Goal: Task Accomplishment & Management: Manage account settings

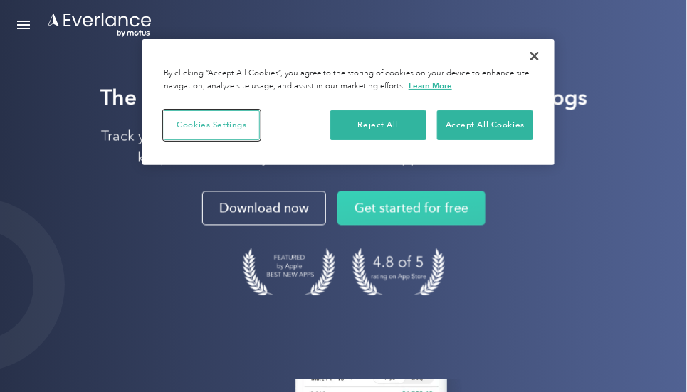
click at [228, 125] on button "Cookies Settings" at bounding box center [212, 125] width 96 height 30
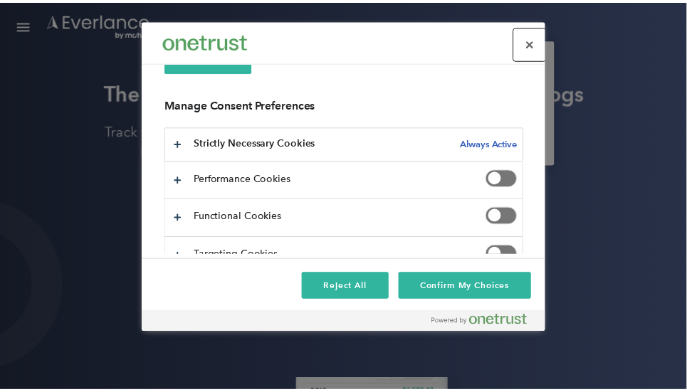
scroll to position [196, 0]
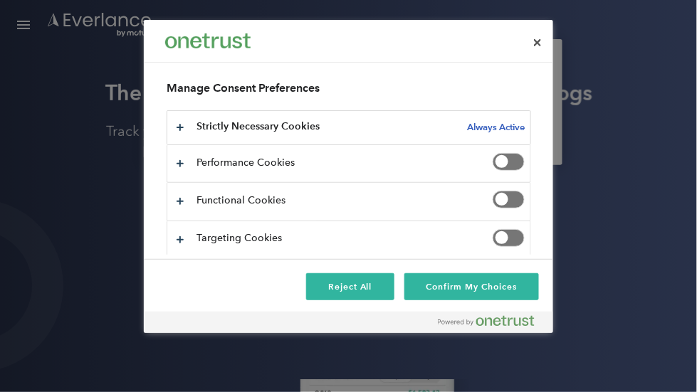
click at [509, 159] on span "Privacy Preference Center" at bounding box center [509, 162] width 32 height 18
drag, startPoint x: 509, startPoint y: 196, endPoint x: 545, endPoint y: 213, distance: 40.1
click at [510, 197] on span "Privacy Preference Center" at bounding box center [509, 200] width 32 height 18
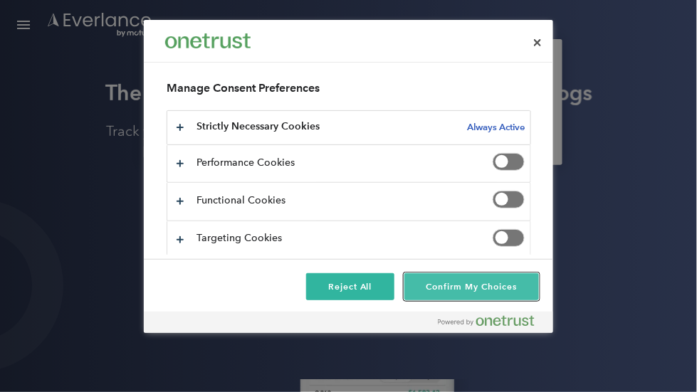
click at [446, 287] on button "Confirm My Choices" at bounding box center [471, 286] width 135 height 27
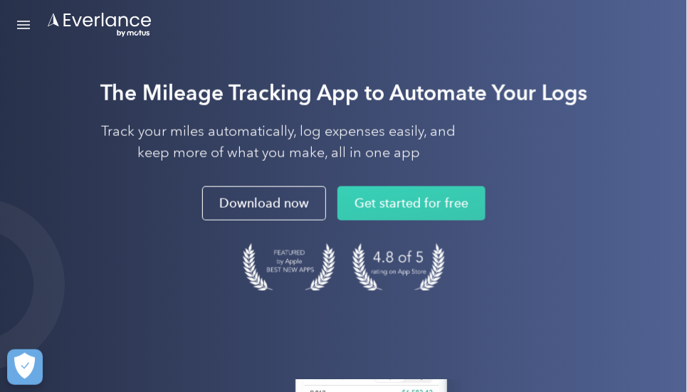
click at [26, 23] on link "Open Menu" at bounding box center [23, 24] width 24 height 27
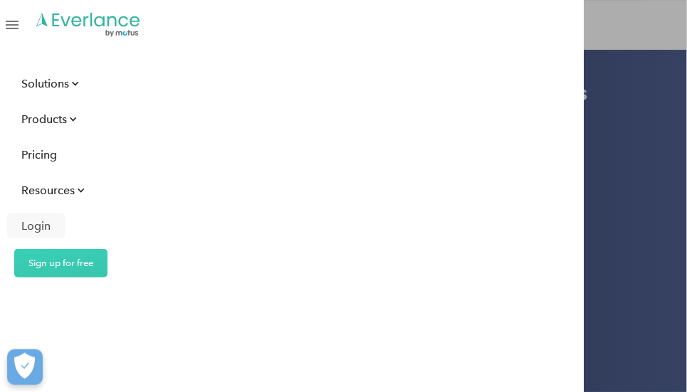
click at [41, 225] on div "Login" at bounding box center [35, 226] width 29 height 18
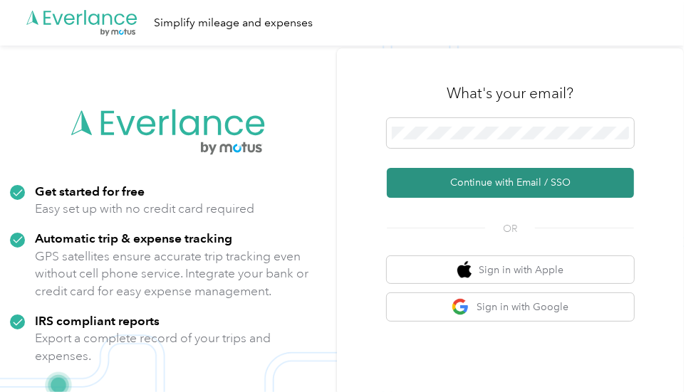
click at [476, 182] on button "Continue with Email / SSO" at bounding box center [510, 183] width 247 height 30
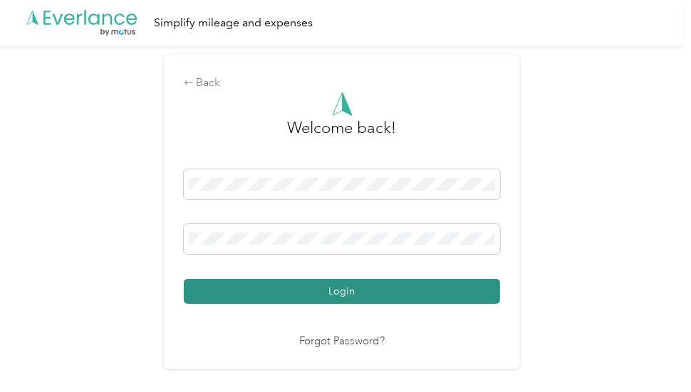
click at [298, 294] on button "Login" at bounding box center [342, 291] width 316 height 25
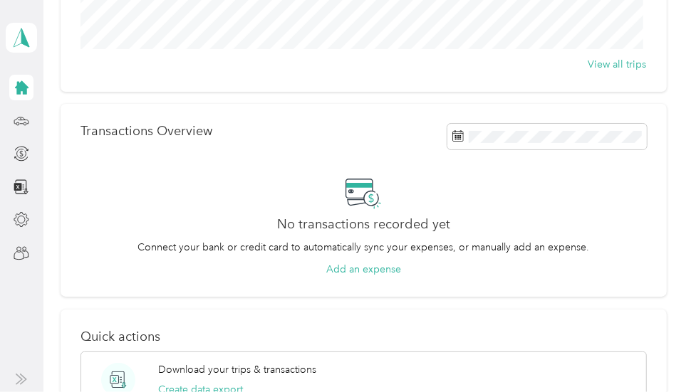
scroll to position [132, 0]
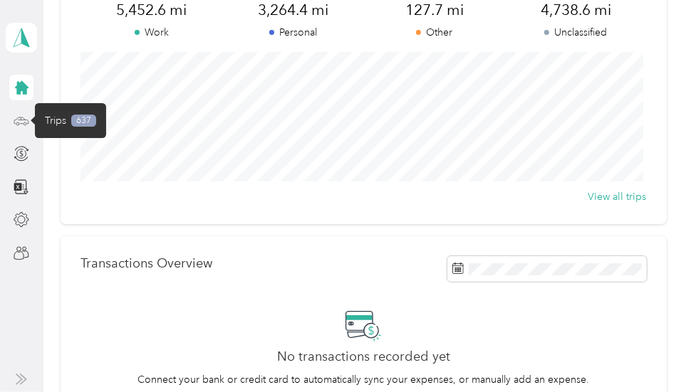
click at [22, 120] on icon at bounding box center [22, 121] width 16 height 16
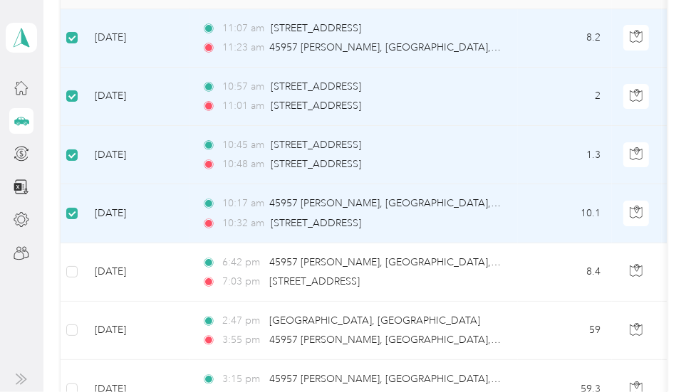
scroll to position [95, 0]
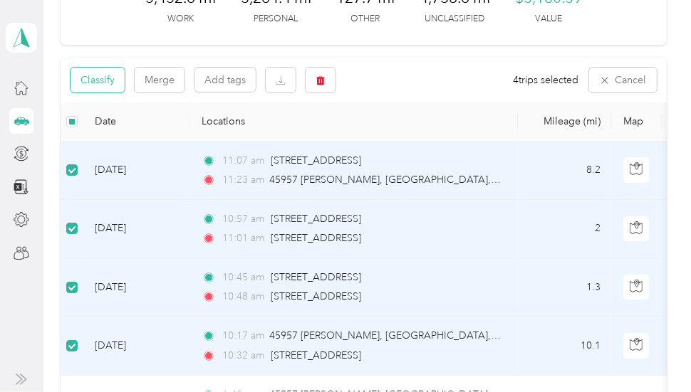
click at [101, 76] on button "Classify" at bounding box center [97, 80] width 54 height 25
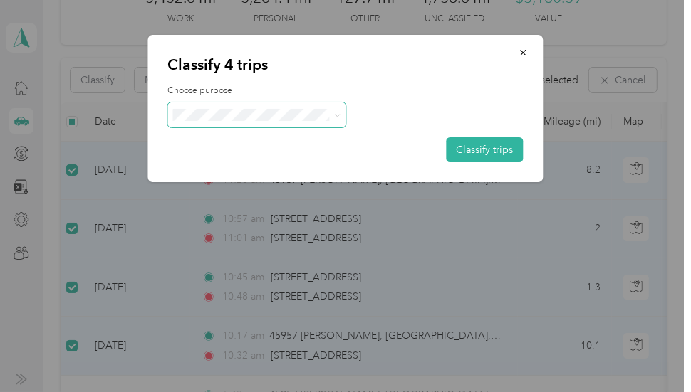
click at [336, 115] on icon at bounding box center [337, 115] width 6 height 6
click at [253, 237] on span "Real Estate" at bounding box center [269, 239] width 132 height 15
click at [484, 149] on button "Classify trips" at bounding box center [484, 149] width 77 height 25
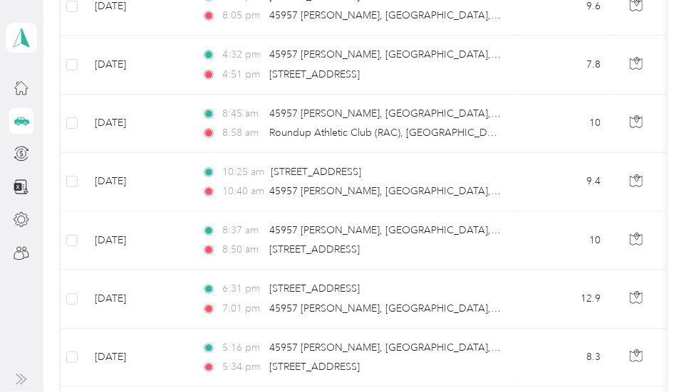
scroll to position [868, 0]
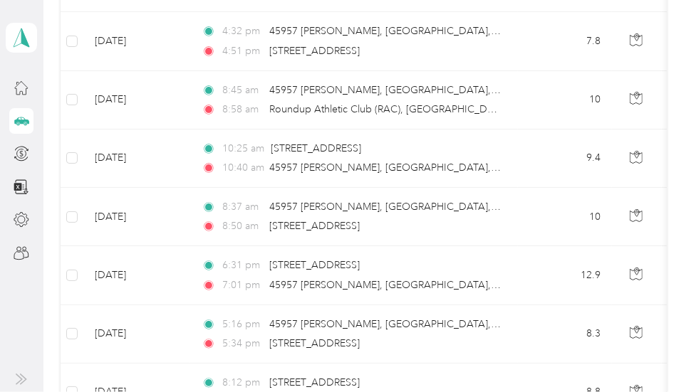
click at [23, 377] on icon at bounding box center [21, 379] width 11 height 11
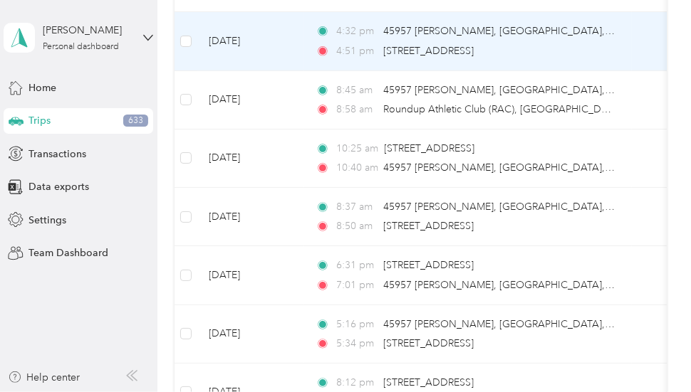
drag, startPoint x: 637, startPoint y: 44, endPoint x: 634, endPoint y: 36, distance: 8.1
click at [634, 36] on td "7.8" at bounding box center [679, 41] width 94 height 58
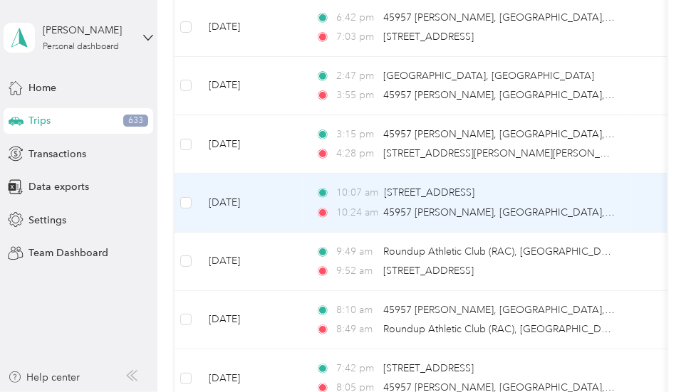
scroll to position [338, 0]
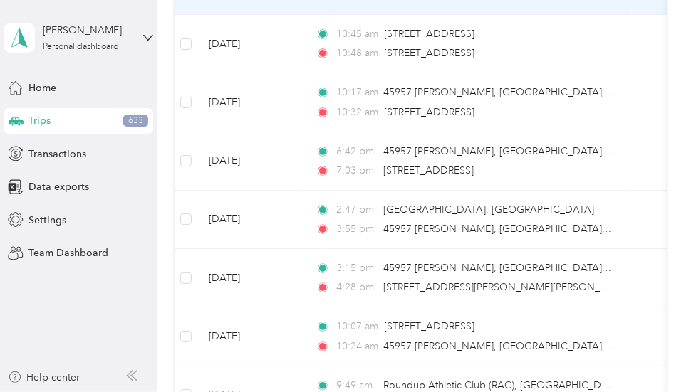
click at [130, 373] on icon at bounding box center [131, 375] width 11 height 11
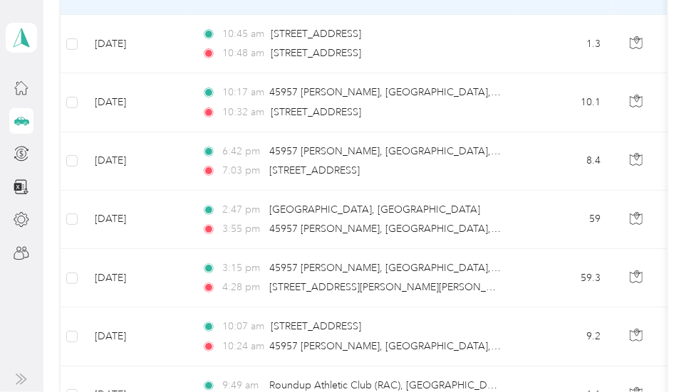
drag, startPoint x: 550, startPoint y: 6, endPoint x: 513, endPoint y: 11, distance: 38.1
click at [19, 219] on icon at bounding box center [22, 220] width 16 height 16
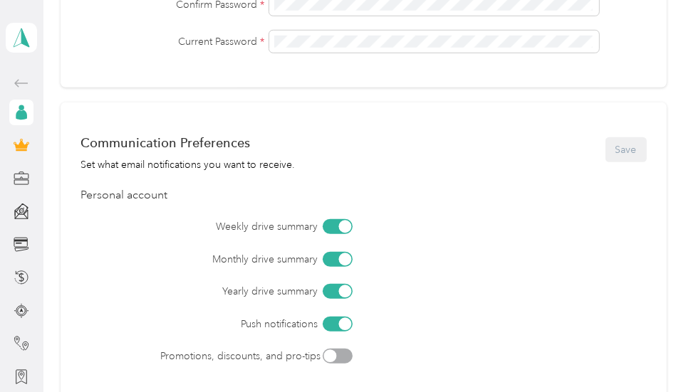
scroll to position [662, 0]
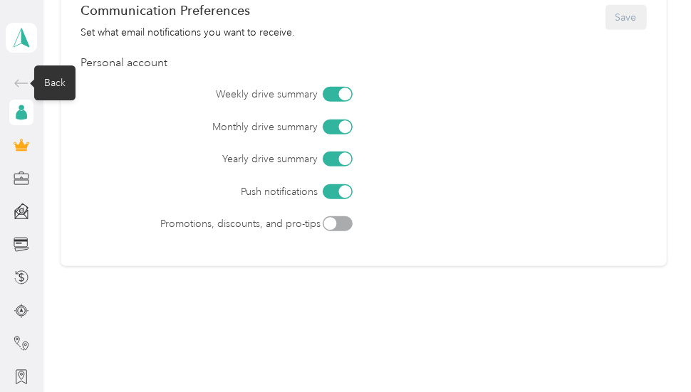
click at [17, 81] on icon at bounding box center [21, 83] width 17 height 17
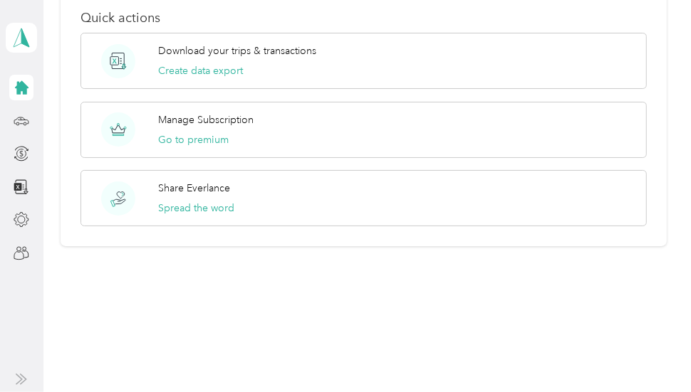
scroll to position [451, 0]
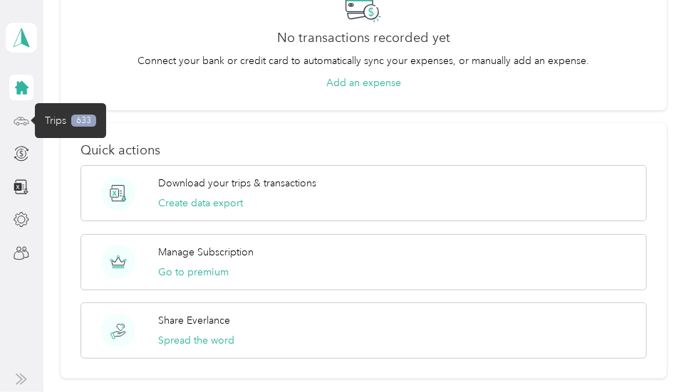
click at [21, 120] on icon at bounding box center [22, 121] width 16 height 16
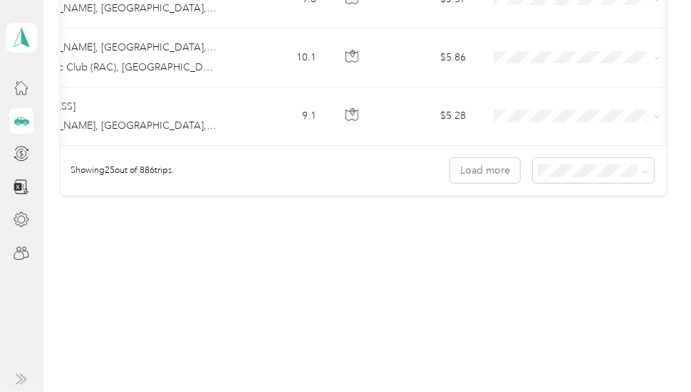
scroll to position [0, 271]
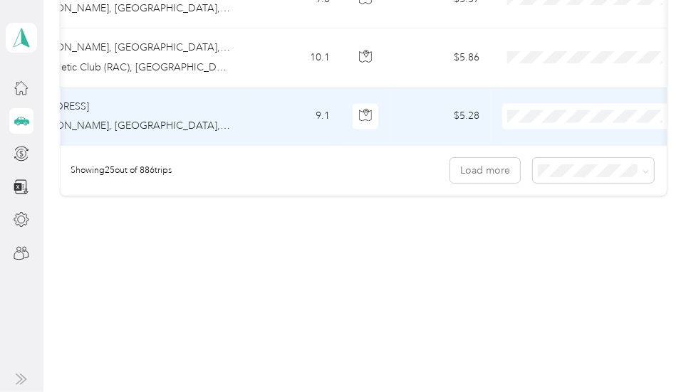
click at [485, 120] on td "$5.28" at bounding box center [441, 117] width 100 height 58
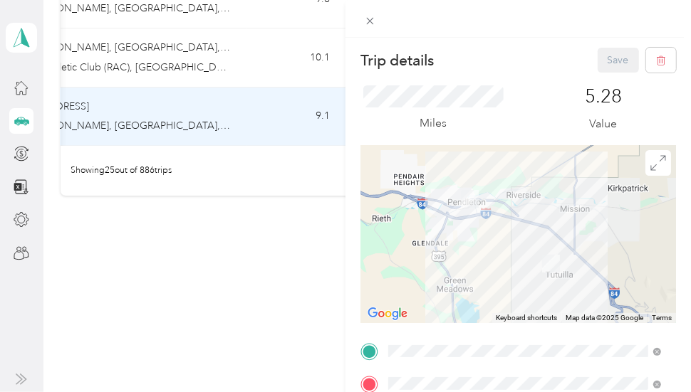
click at [314, 226] on div "Trip details Save This trip cannot be edited because it is either under review,…" at bounding box center [345, 196] width 691 height 392
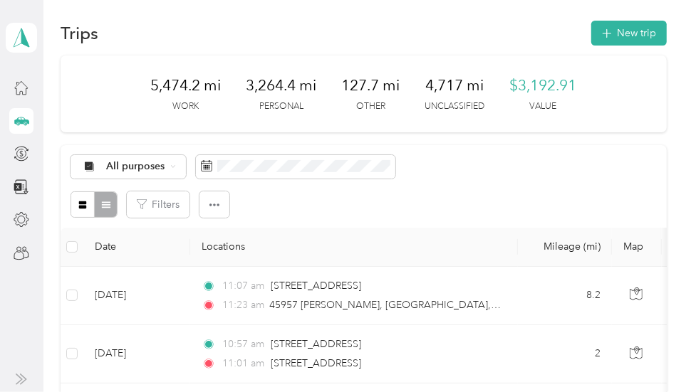
scroll to position [140, 0]
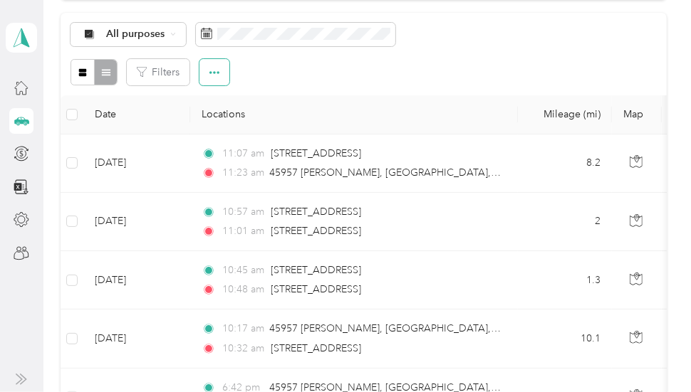
click at [212, 68] on icon "button" at bounding box center [214, 73] width 10 height 10
click at [215, 70] on icon "button" at bounding box center [214, 73] width 10 height 10
click at [162, 68] on button "Filters" at bounding box center [158, 72] width 63 height 26
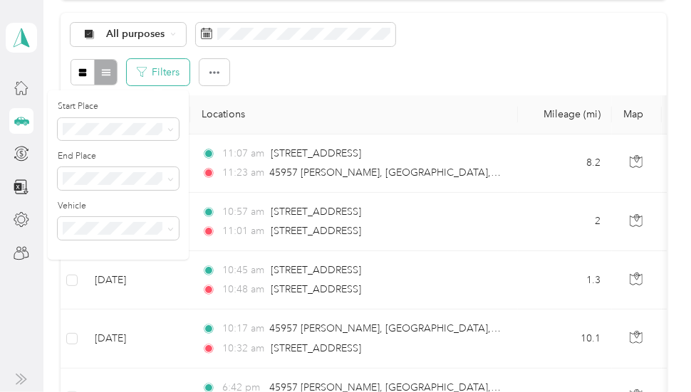
click at [162, 68] on button "Filters" at bounding box center [158, 72] width 63 height 26
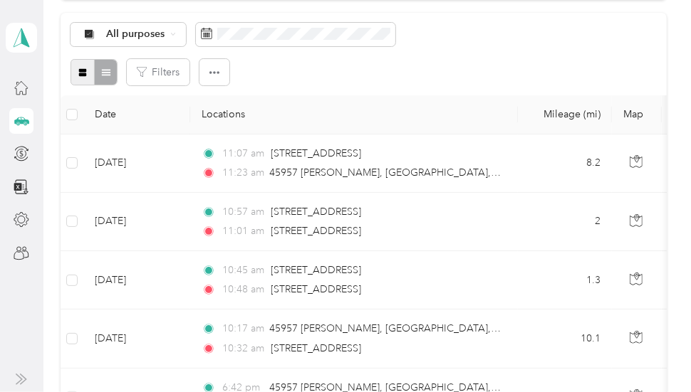
click at [82, 70] on icon "button" at bounding box center [83, 73] width 8 height 8
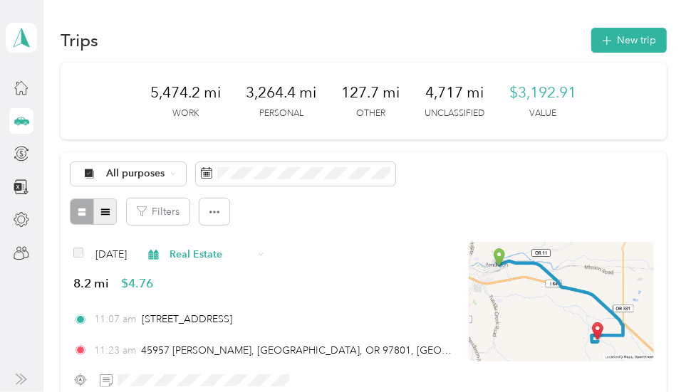
click at [101, 206] on span "button" at bounding box center [105, 212] width 10 height 12
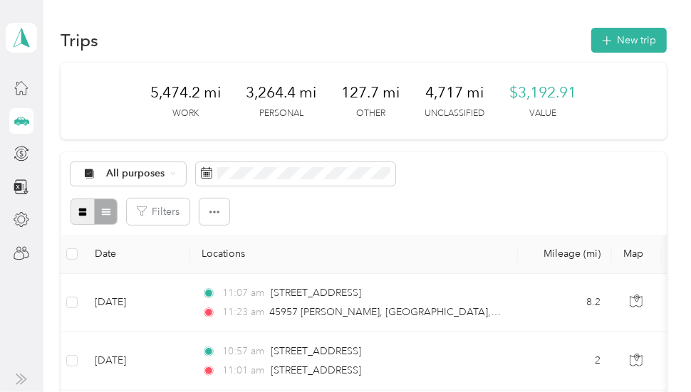
click at [86, 206] on span "button" at bounding box center [83, 212] width 10 height 12
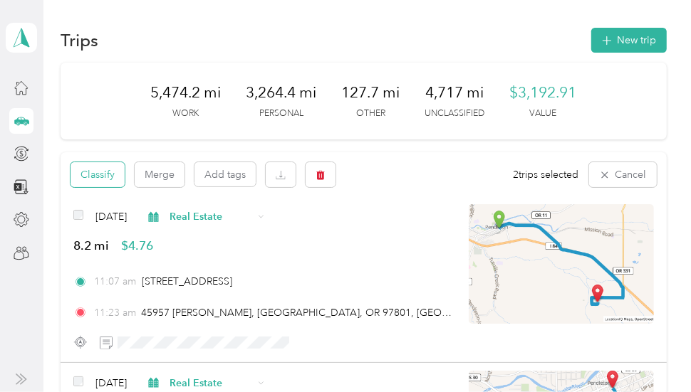
click at [100, 172] on button "Classify" at bounding box center [97, 174] width 54 height 25
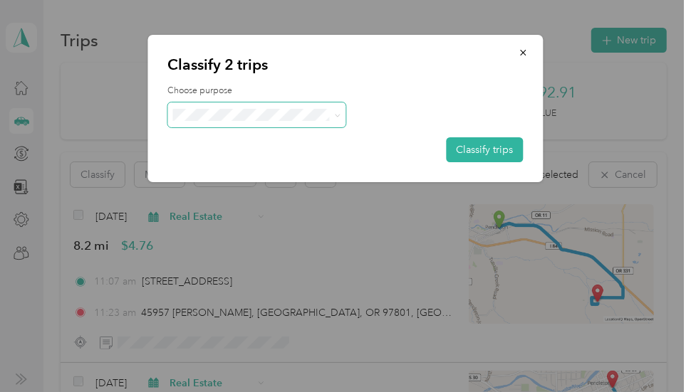
click at [337, 112] on icon at bounding box center [337, 115] width 6 height 6
click at [241, 189] on span "Farm" at bounding box center [269, 190] width 132 height 15
click at [466, 150] on button "Classify trips" at bounding box center [484, 149] width 77 height 25
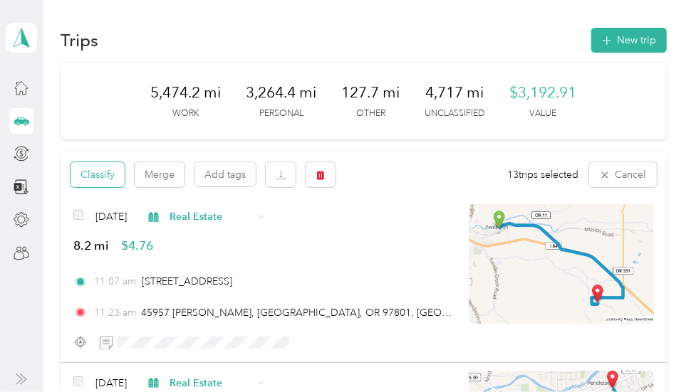
click at [95, 172] on button "Classify" at bounding box center [97, 174] width 54 height 25
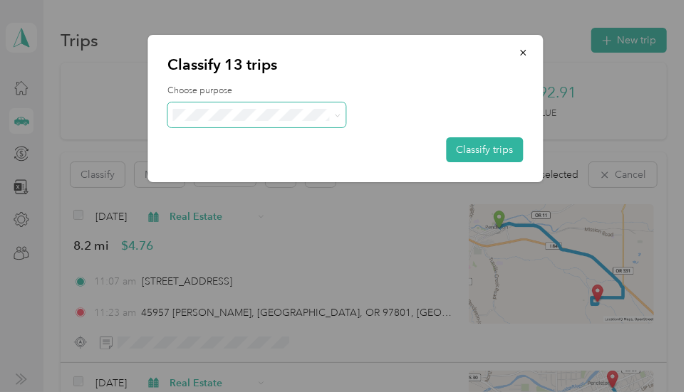
click at [336, 114] on icon at bounding box center [337, 115] width 6 height 6
click at [255, 159] on span "Personal" at bounding box center [269, 164] width 132 height 15
click at [461, 145] on button "Classify trips" at bounding box center [484, 149] width 77 height 25
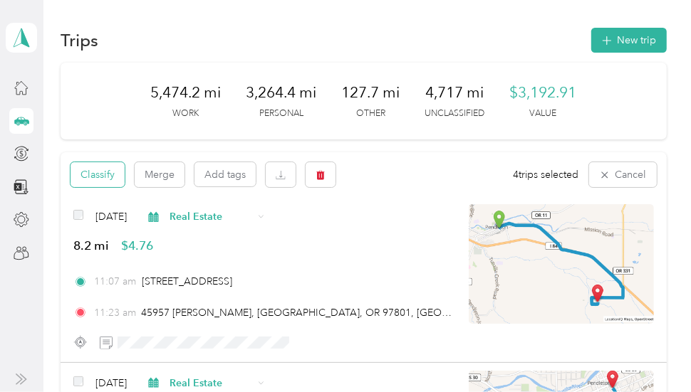
click at [109, 176] on button "Classify" at bounding box center [97, 174] width 54 height 25
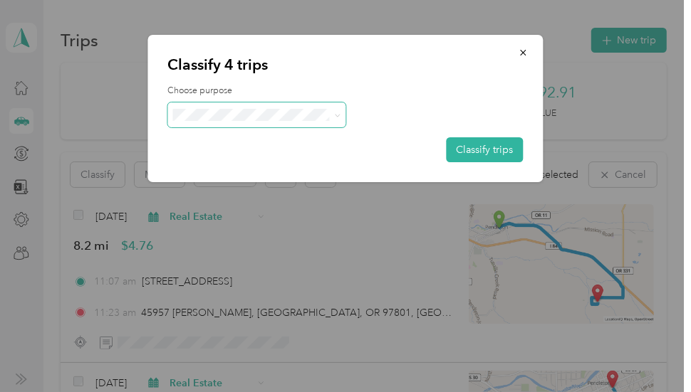
click at [337, 113] on icon at bounding box center [337, 115] width 6 height 6
click at [252, 236] on span "Real Estate" at bounding box center [269, 234] width 132 height 15
click at [454, 146] on button "Classify trips" at bounding box center [484, 149] width 77 height 25
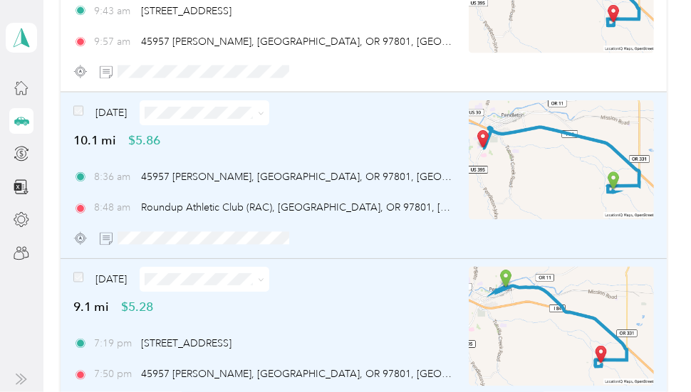
scroll to position [4068, 0]
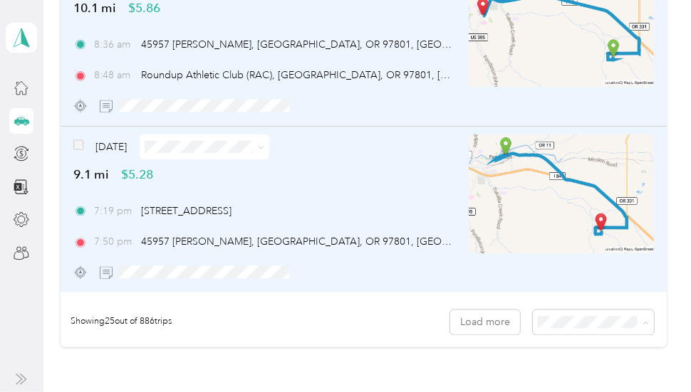
click at [567, 266] on span "50 per load" at bounding box center [566, 268] width 53 height 12
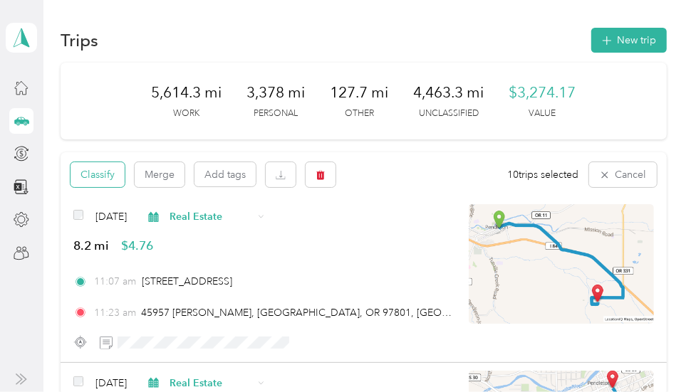
click at [101, 170] on button "Classify" at bounding box center [97, 174] width 54 height 25
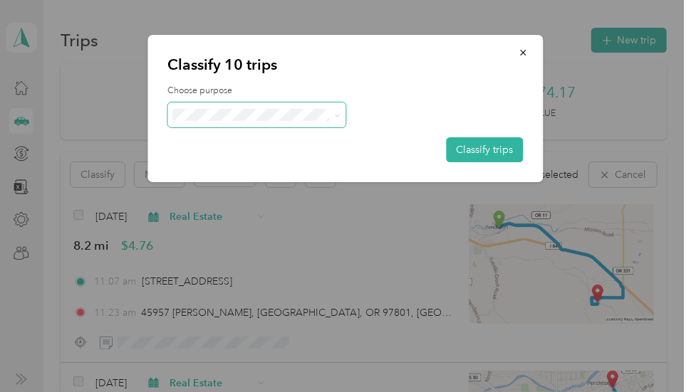
click at [337, 114] on icon at bounding box center [337, 115] width 6 height 6
click at [256, 161] on span "Personal" at bounding box center [269, 158] width 132 height 15
click at [461, 150] on button "Classify trips" at bounding box center [484, 149] width 77 height 25
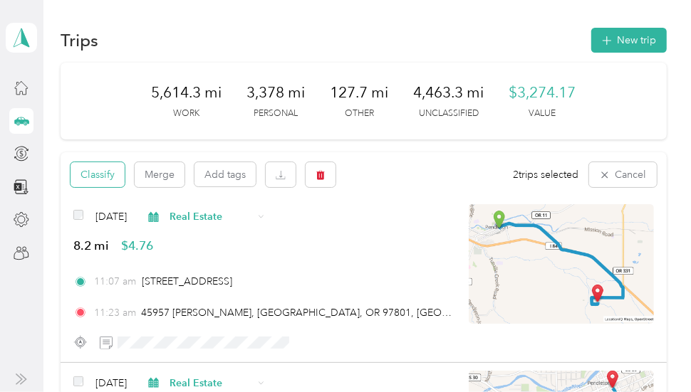
click at [110, 170] on button "Classify" at bounding box center [97, 174] width 54 height 25
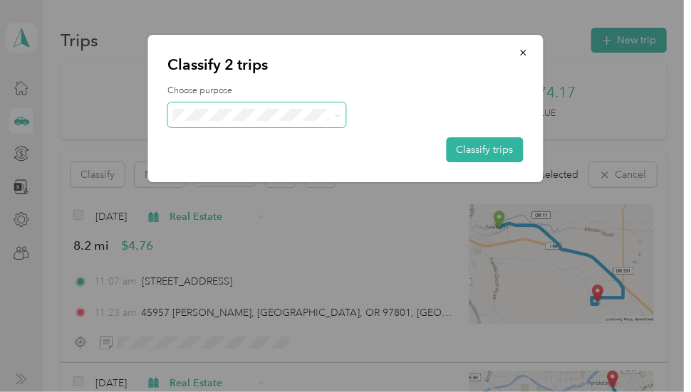
click at [337, 113] on icon at bounding box center [337, 115] width 6 height 6
click at [248, 187] on span "Farm" at bounding box center [269, 185] width 132 height 15
click at [476, 148] on button "Classify trips" at bounding box center [484, 149] width 77 height 25
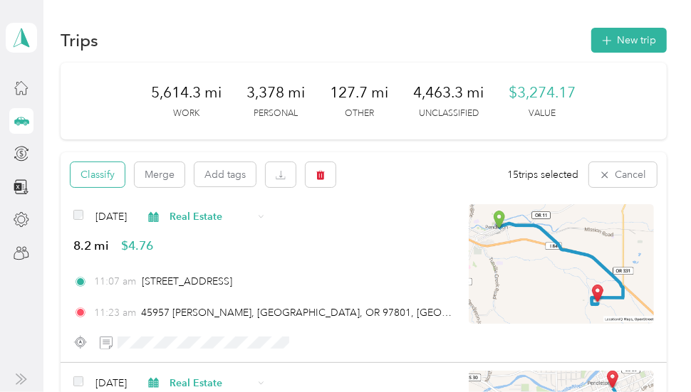
click at [104, 170] on button "Classify" at bounding box center [97, 174] width 54 height 25
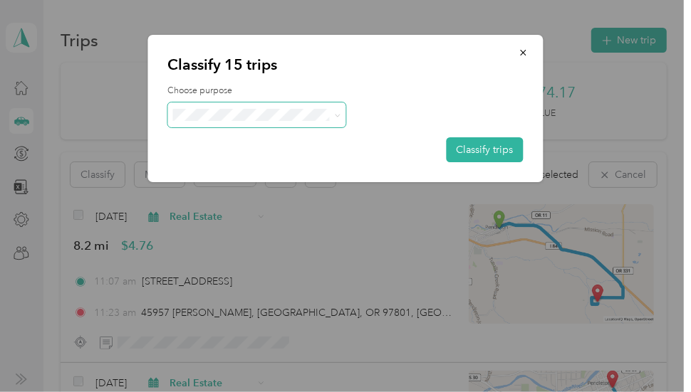
click at [337, 113] on icon at bounding box center [337, 115] width 6 height 6
click at [242, 164] on span "Personal" at bounding box center [269, 165] width 132 height 15
click at [462, 148] on button "Classify trips" at bounding box center [484, 149] width 77 height 25
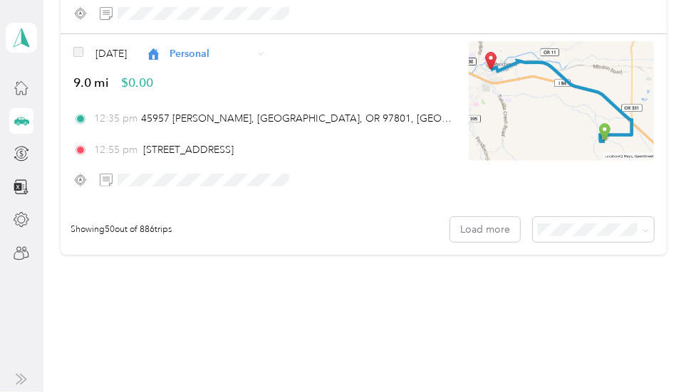
scroll to position [8416, 0]
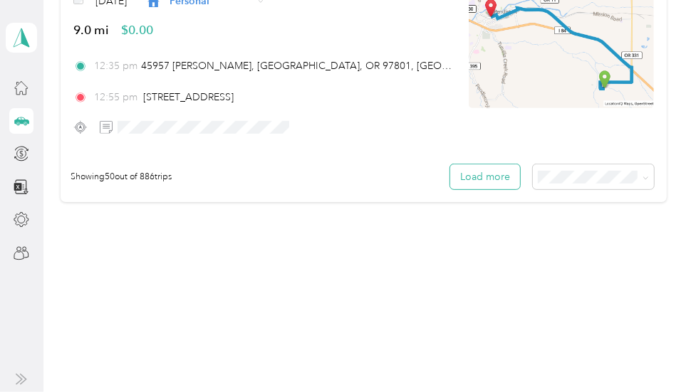
click at [461, 171] on button "Load more" at bounding box center [485, 176] width 70 height 25
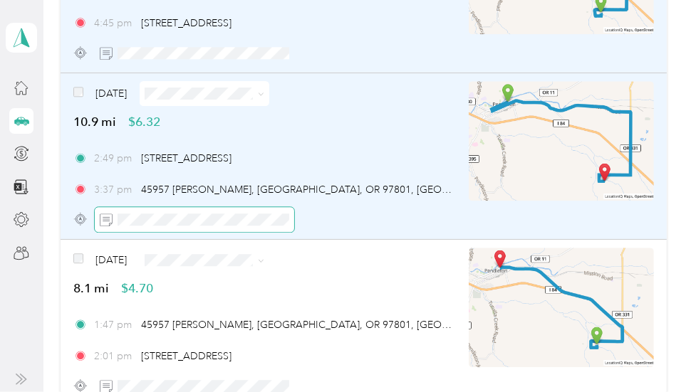
scroll to position [12485, 0]
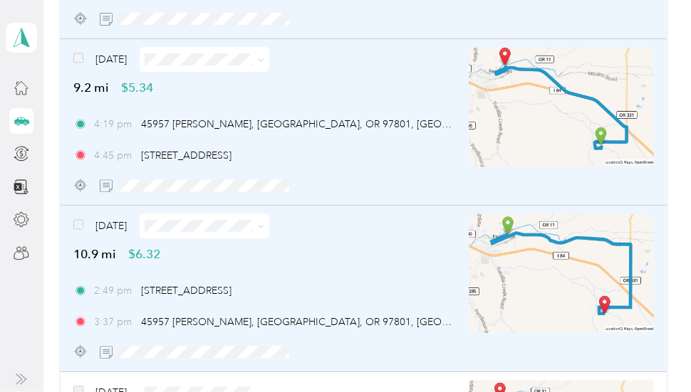
click at [75, 219] on span at bounding box center [78, 226] width 10 height 15
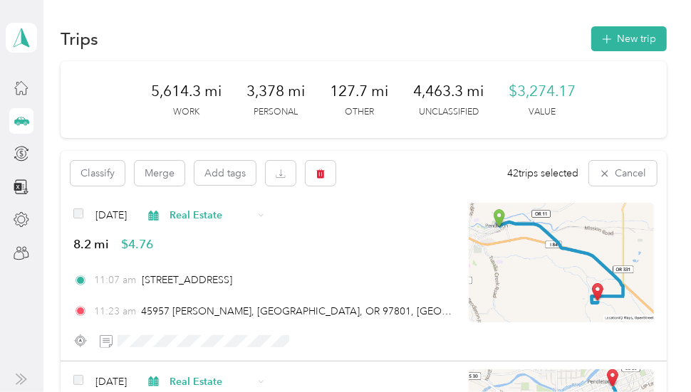
scroll to position [0, 0]
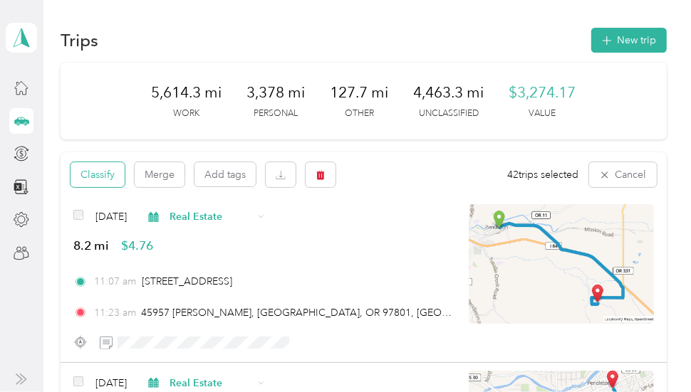
click at [106, 170] on button "Classify" at bounding box center [97, 174] width 54 height 25
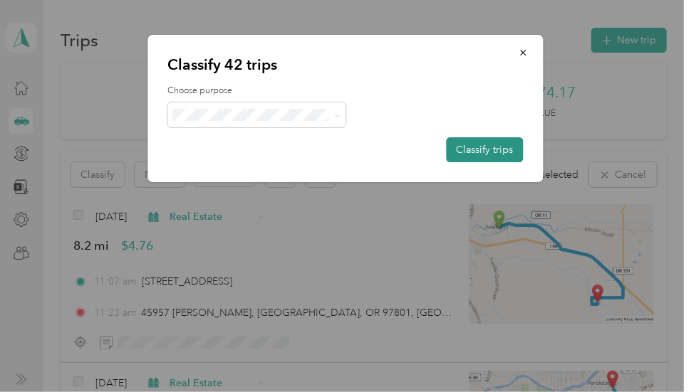
click at [468, 147] on button "Classify trips" at bounding box center [484, 149] width 77 height 25
